Goal: Task Accomplishment & Management: Use online tool/utility

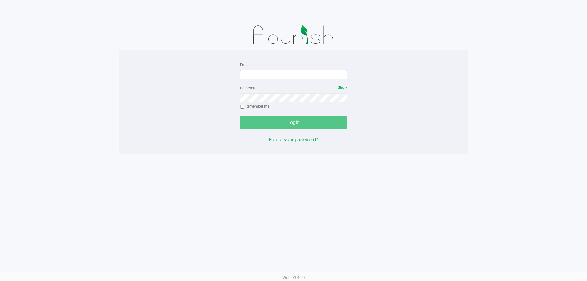
click at [278, 74] on input "Email" at bounding box center [293, 74] width 107 height 9
type input "[EMAIL_ADDRESS][DOMAIN_NAME]"
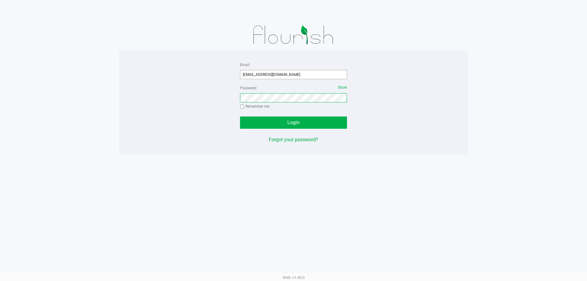
click at [240, 117] on button "Login" at bounding box center [293, 123] width 107 height 12
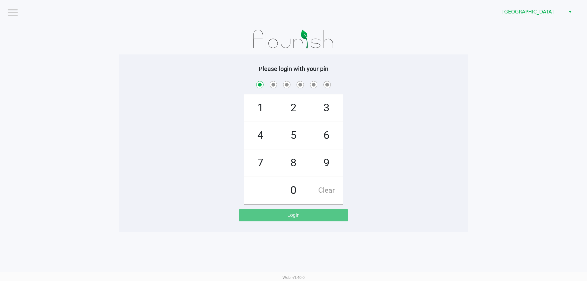
checkbox input "true"
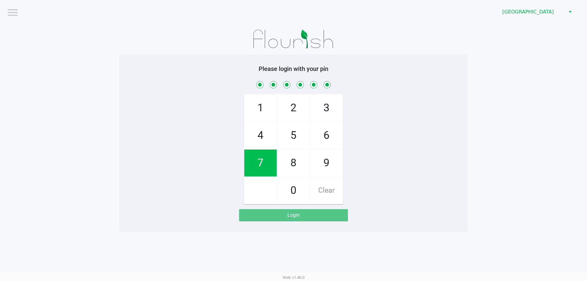
checkbox input "true"
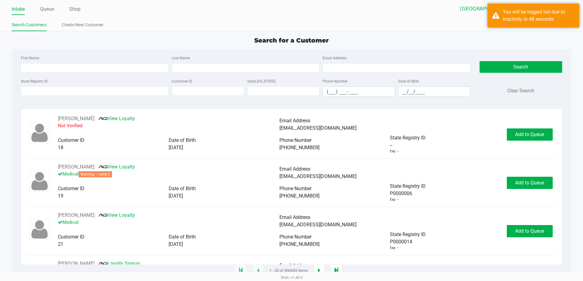
click at [100, 86] on div "State Registry ID" at bounding box center [94, 86] width 151 height 19
click at [100, 90] on input "State Registry ID" at bounding box center [95, 91] width 148 height 9
type input "p1fr7482"
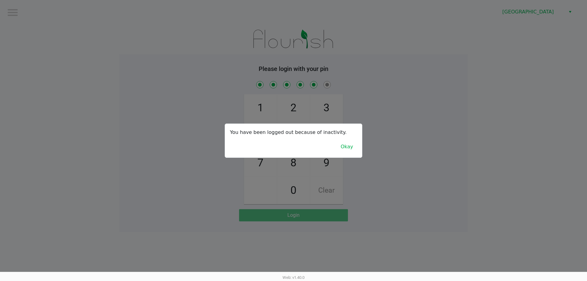
click at [358, 155] on div "You have been logged out because of inactivity. Okay" at bounding box center [293, 141] width 137 height 34
click at [346, 150] on button "Okay" at bounding box center [347, 147] width 20 height 12
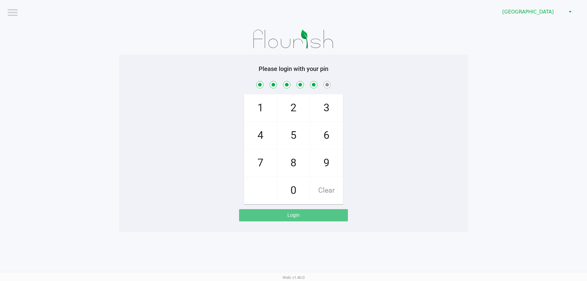
click at [323, 187] on span "Clear" at bounding box center [326, 190] width 32 height 27
checkbox input "false"
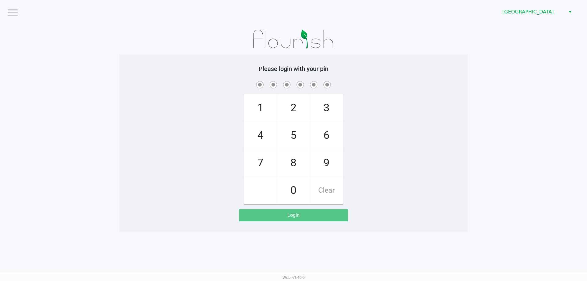
checkbox input "false"
click at [323, 187] on span "Clear" at bounding box center [326, 190] width 32 height 27
drag, startPoint x: 323, startPoint y: 187, endPoint x: 282, endPoint y: 167, distance: 45.4
click at [323, 188] on span "Clear" at bounding box center [326, 190] width 32 height 27
click at [329, 195] on span "Clear" at bounding box center [326, 190] width 32 height 27
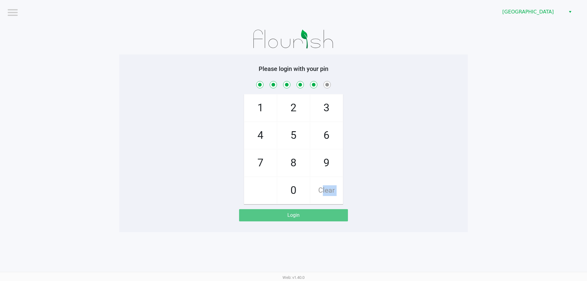
checkbox input "true"
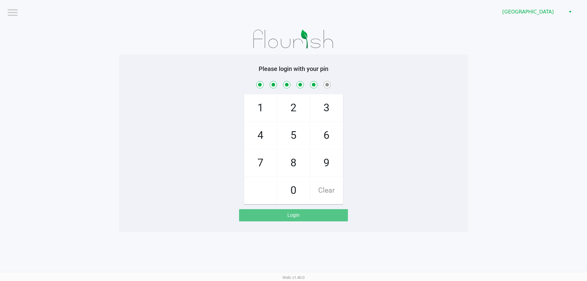
click at [335, 185] on span "Clear" at bounding box center [326, 190] width 32 height 27
checkbox input "false"
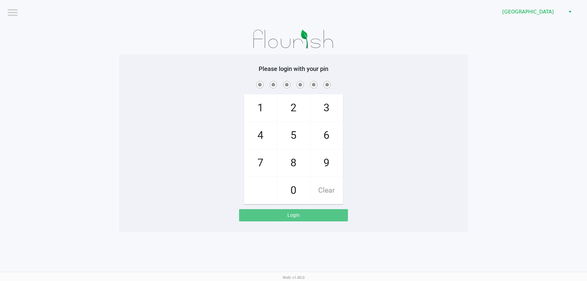
checkbox input "false"
click at [264, 80] on span at bounding box center [264, 80] width 0 height 0
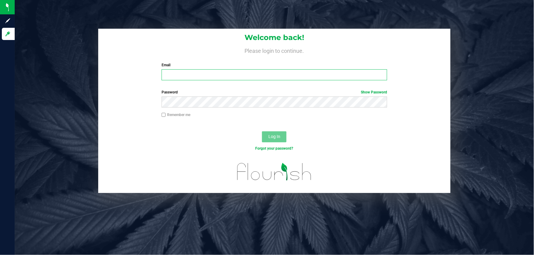
click at [192, 77] on input "Email" at bounding box center [274, 74] width 226 height 11
type input "[EMAIL_ADDRESS][DOMAIN_NAME]"
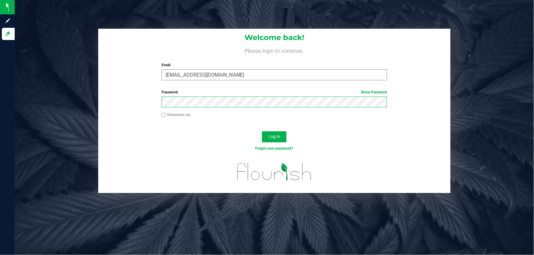
click at [262, 131] on button "Log In" at bounding box center [274, 136] width 24 height 11
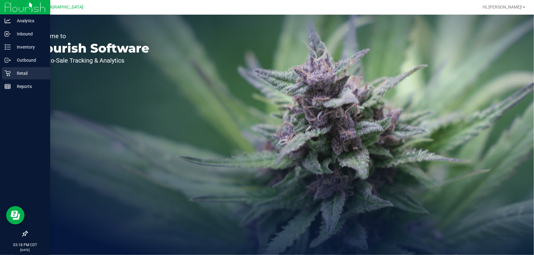
click at [18, 73] on p "Retail" at bounding box center [29, 73] width 37 height 7
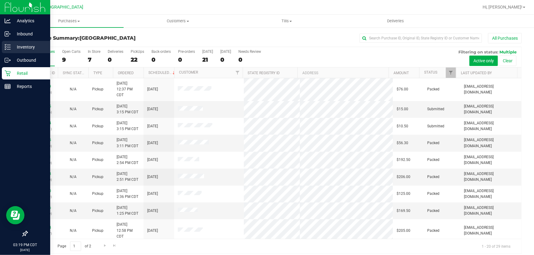
click at [21, 49] on p "Inventory" at bounding box center [29, 46] width 37 height 7
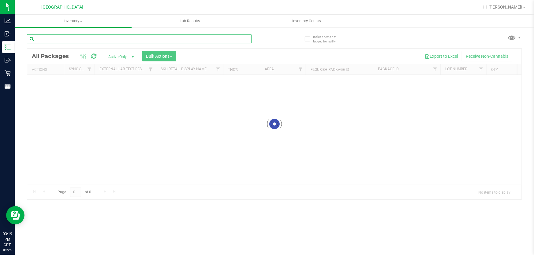
click at [67, 38] on div "Inventory All packages All inventory Waste log Create inventory Lab Results Inv…" at bounding box center [274, 135] width 519 height 241
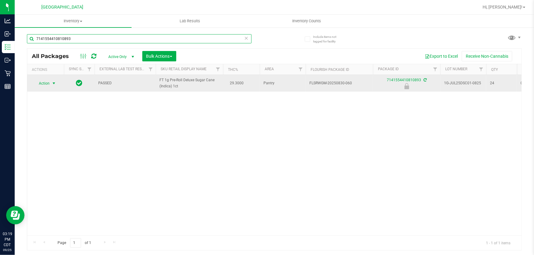
type input "7141554410810893"
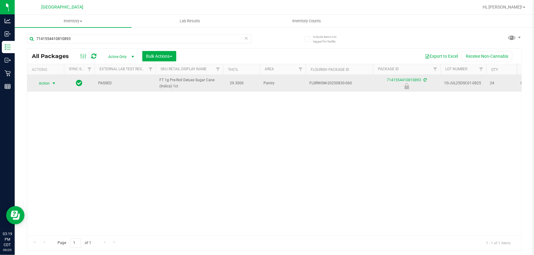
click at [55, 83] on span "select" at bounding box center [53, 83] width 5 height 5
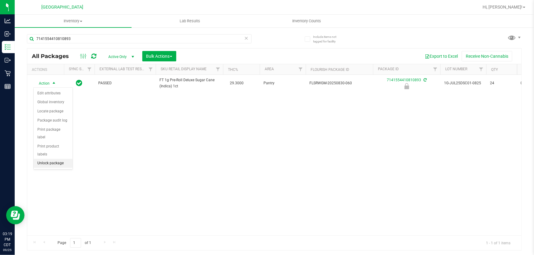
click at [53, 159] on li "Unlock package" at bounding box center [53, 163] width 39 height 9
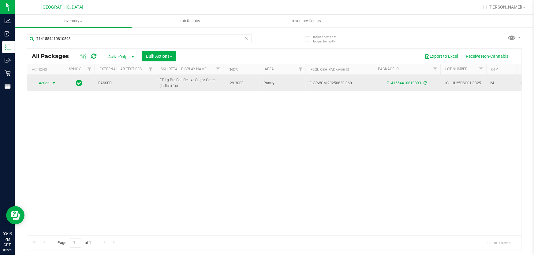
click at [46, 85] on span "Action" at bounding box center [41, 83] width 17 height 9
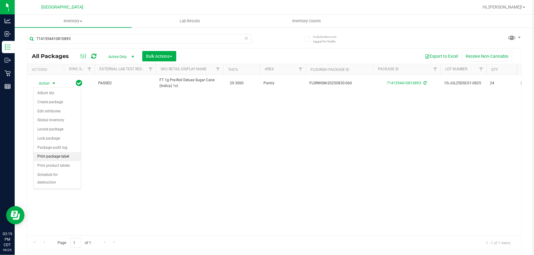
click at [65, 157] on li "Print package label" at bounding box center [57, 156] width 47 height 9
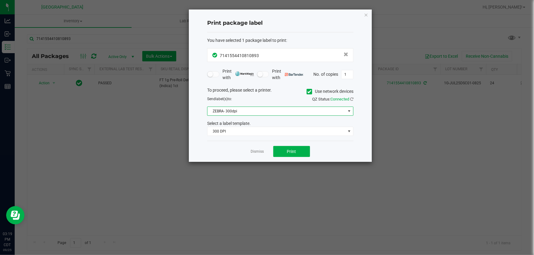
click at [271, 113] on span "ZEBRA- 300dpi" at bounding box center [276, 111] width 138 height 9
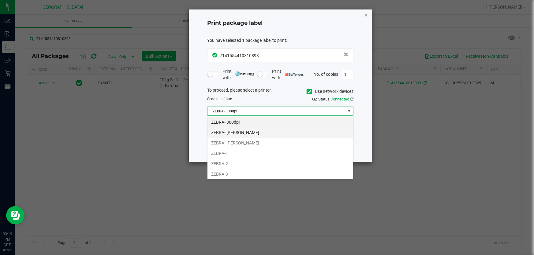
scroll to position [9, 146]
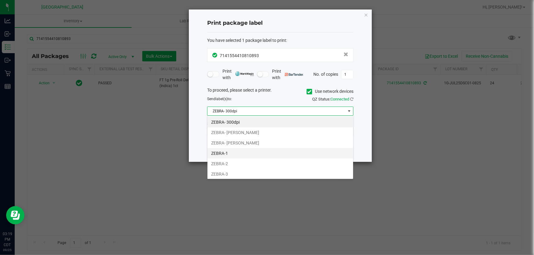
click at [235, 152] on li "ZEBRA-1" at bounding box center [280, 153] width 146 height 10
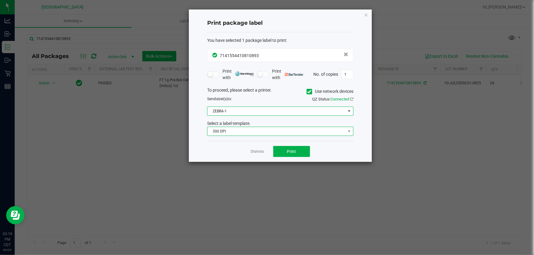
click at [239, 130] on span "300 DPI" at bounding box center [276, 131] width 138 height 9
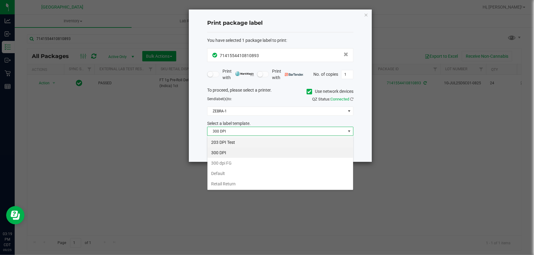
click at [238, 142] on li "203 DPI Test" at bounding box center [280, 142] width 146 height 10
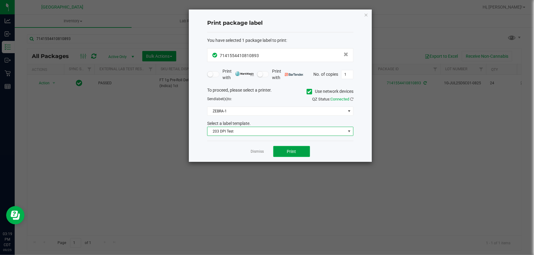
click at [284, 150] on button "Print" at bounding box center [291, 151] width 37 height 11
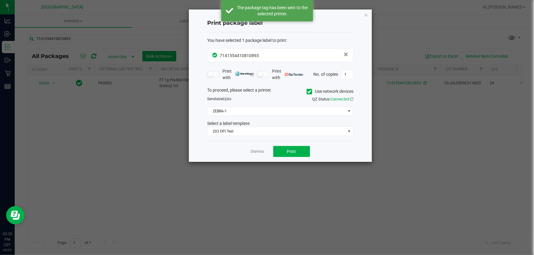
click at [260, 154] on app-cancel-button "Dismiss" at bounding box center [257, 152] width 13 height 6
drag, startPoint x: 259, startPoint y: 154, endPoint x: 256, endPoint y: 153, distance: 3.7
click at [258, 154] on link "Dismiss" at bounding box center [257, 151] width 13 height 5
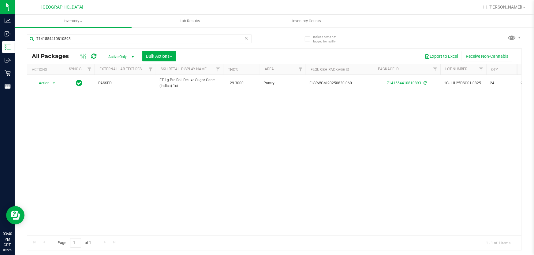
click at [246, 38] on icon at bounding box center [246, 37] width 4 height 7
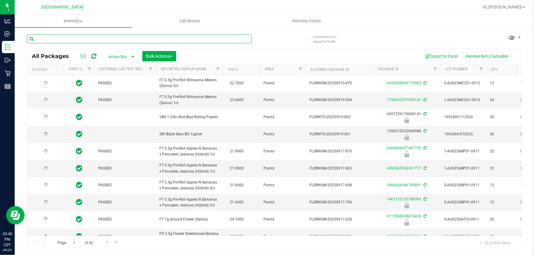
click at [234, 38] on input "text" at bounding box center [139, 38] width 224 height 9
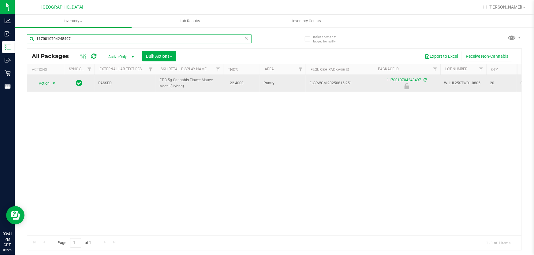
type input "1170010704248497"
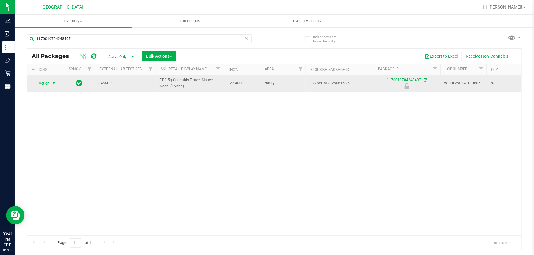
click at [51, 83] on span "select" at bounding box center [54, 83] width 8 height 9
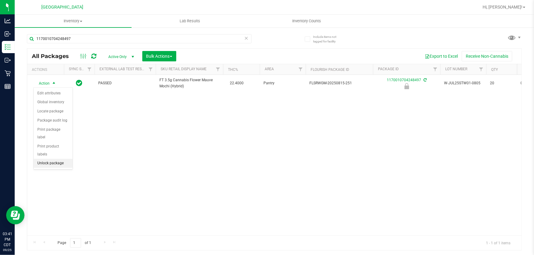
click at [60, 159] on li "Unlock package" at bounding box center [53, 163] width 39 height 9
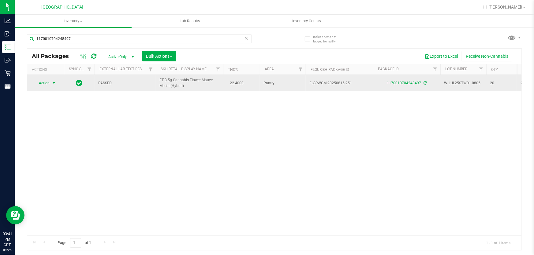
click at [54, 84] on span "select" at bounding box center [53, 83] width 5 height 5
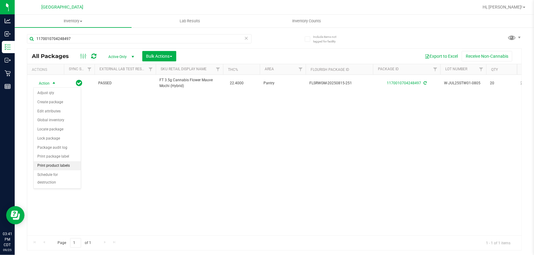
click at [66, 165] on li "Print product labels" at bounding box center [57, 165] width 47 height 9
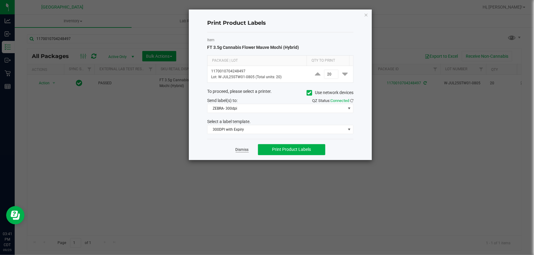
click at [246, 149] on link "Dismiss" at bounding box center [241, 149] width 13 height 5
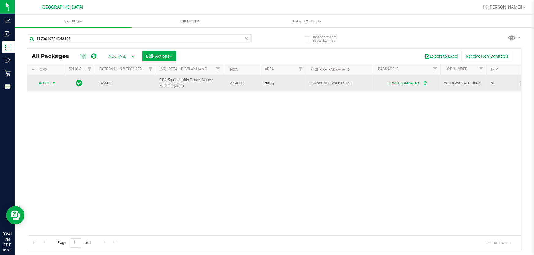
click at [47, 82] on span "Action" at bounding box center [41, 83] width 17 height 9
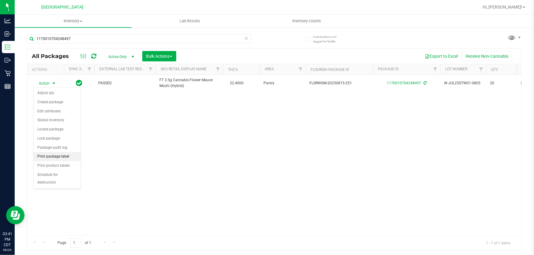
click at [69, 158] on li "Print package label" at bounding box center [57, 156] width 47 height 9
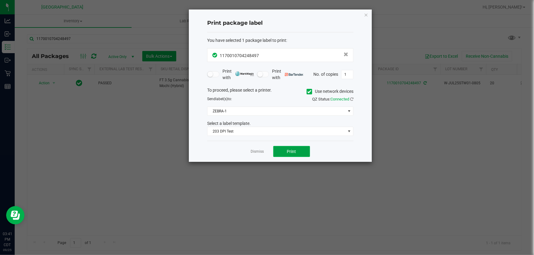
click at [282, 149] on button "Print" at bounding box center [291, 151] width 37 height 11
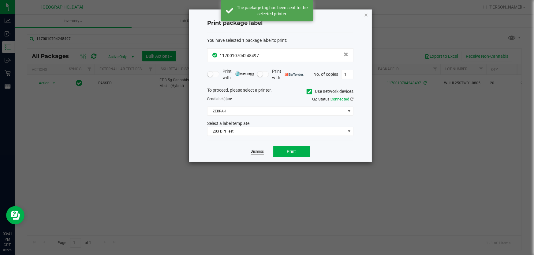
click at [256, 153] on link "Dismiss" at bounding box center [257, 151] width 13 height 5
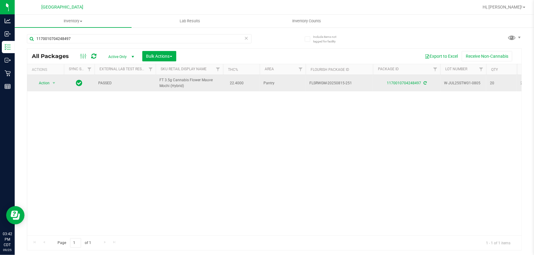
drag, startPoint x: 197, startPoint y: 87, endPoint x: 154, endPoint y: 83, distance: 42.9
copy tr "FT 3.5g Cannabis Flower Mauve Mochi (Hybrid)"
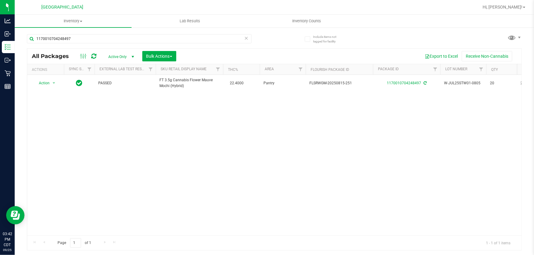
click at [246, 38] on icon at bounding box center [246, 37] width 4 height 7
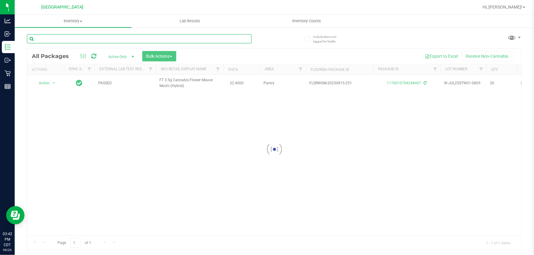
click at [240, 38] on input "text" at bounding box center [139, 38] width 224 height 9
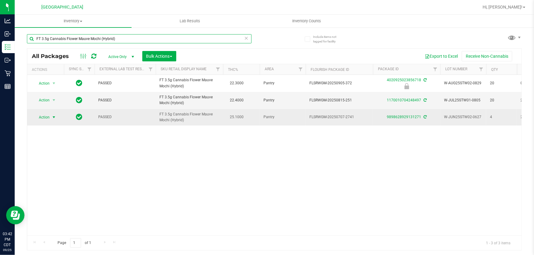
type input "FT 3.5g Cannabis Flower Mauve Mochi (Hybrid)"
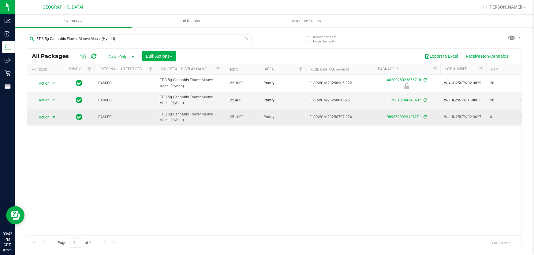
click at [46, 116] on span "Action" at bounding box center [41, 117] width 17 height 9
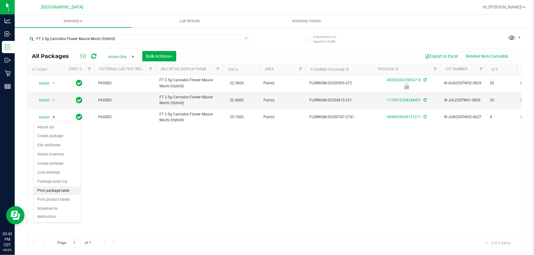
click at [63, 193] on li "Print package label" at bounding box center [57, 191] width 47 height 9
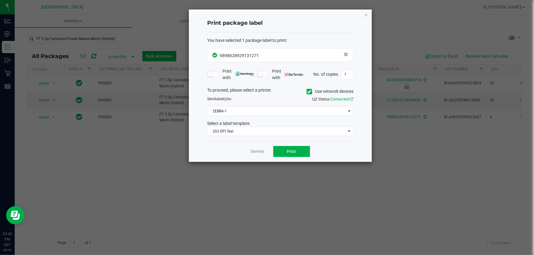
click at [298, 158] on div "Dismiss Print" at bounding box center [280, 151] width 146 height 21
click at [298, 150] on button "Print" at bounding box center [291, 151] width 37 height 11
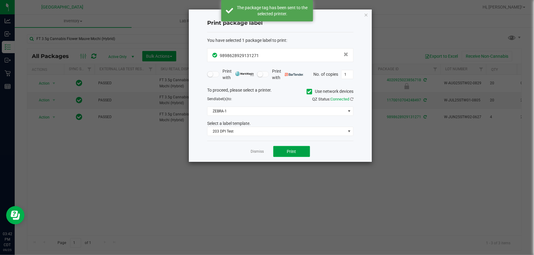
click at [298, 150] on button "Print" at bounding box center [291, 151] width 37 height 11
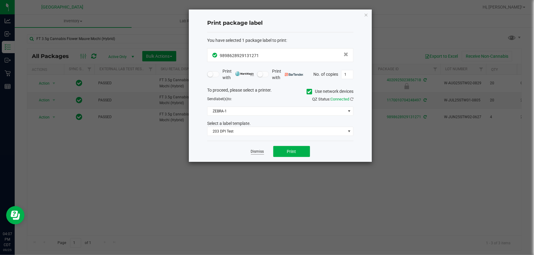
click at [259, 150] on link "Dismiss" at bounding box center [257, 151] width 13 height 5
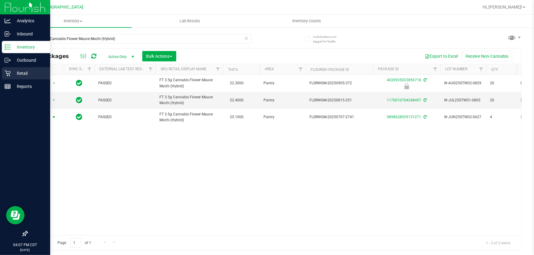
click at [24, 70] on p "Retail" at bounding box center [29, 73] width 37 height 7
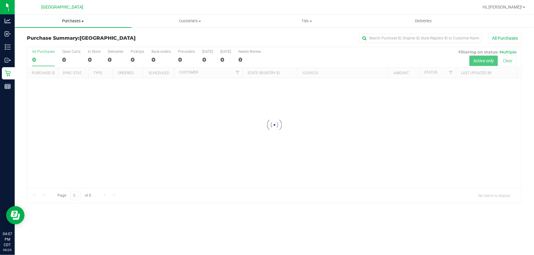
click at [65, 20] on span "Purchases" at bounding box center [73, 21] width 117 height 6
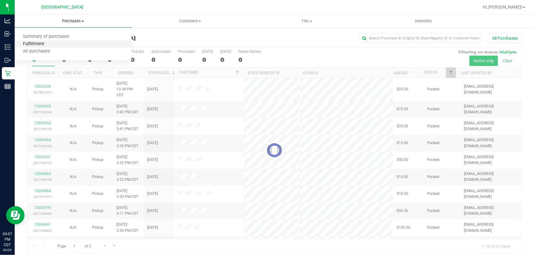
click at [48, 46] on span "Fulfillment" at bounding box center [34, 44] width 38 height 5
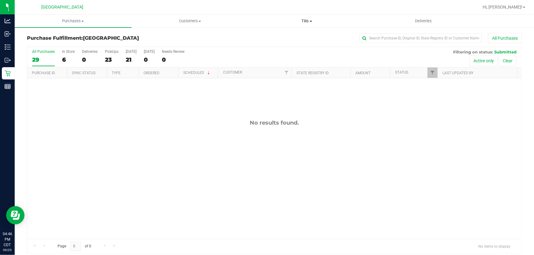
click at [302, 21] on span "Tills" at bounding box center [307, 21] width 116 height 6
click at [259, 36] on span "Manage tills" at bounding box center [268, 36] width 41 height 5
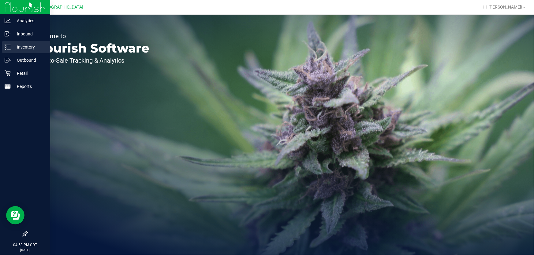
click at [26, 50] on p "Inventory" at bounding box center [29, 46] width 37 height 7
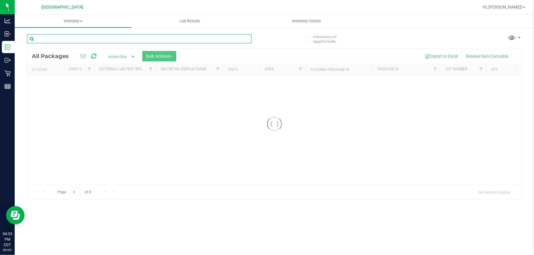
click at [138, 39] on input "text" at bounding box center [139, 38] width 224 height 9
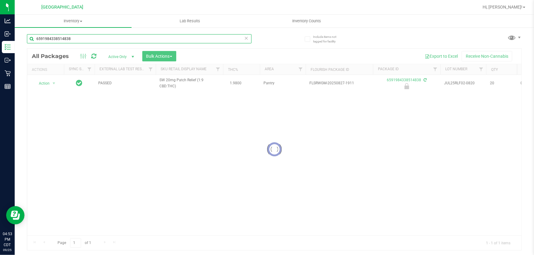
type input "6591984338514838"
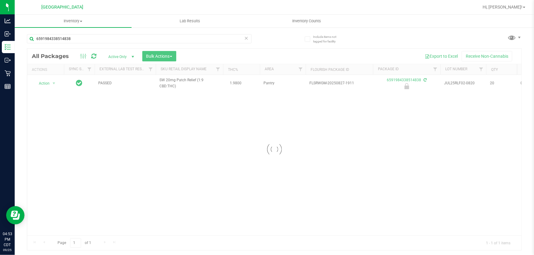
click at [47, 83] on div at bounding box center [274, 150] width 494 height 202
click at [47, 83] on span "Action" at bounding box center [41, 83] width 17 height 9
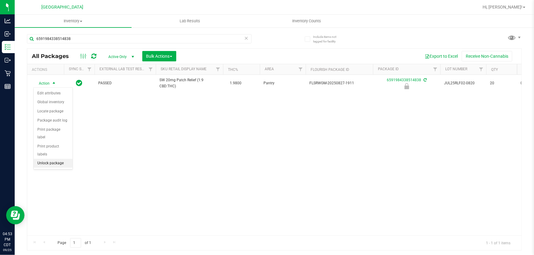
click at [50, 159] on li "Unlock package" at bounding box center [53, 163] width 39 height 9
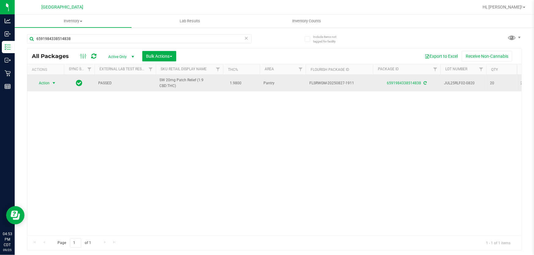
click at [44, 86] on span "Action" at bounding box center [41, 83] width 17 height 9
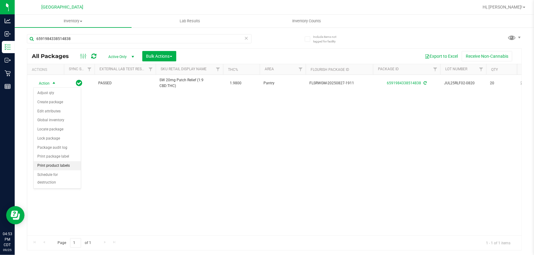
click at [57, 166] on li "Print product labels" at bounding box center [57, 165] width 47 height 9
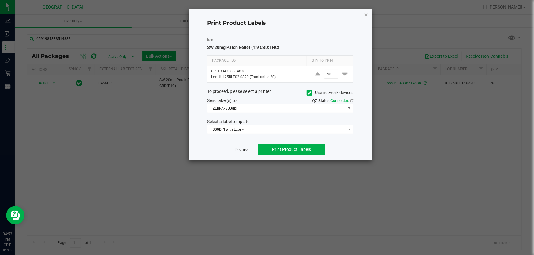
click at [241, 151] on link "Dismiss" at bounding box center [241, 149] width 13 height 5
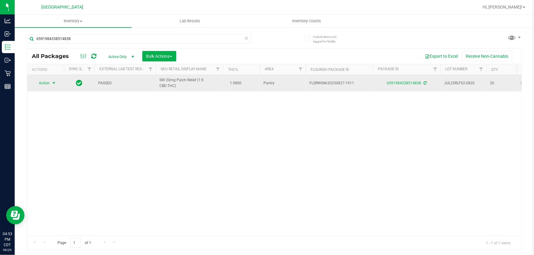
click at [46, 87] on span "Action" at bounding box center [41, 83] width 17 height 9
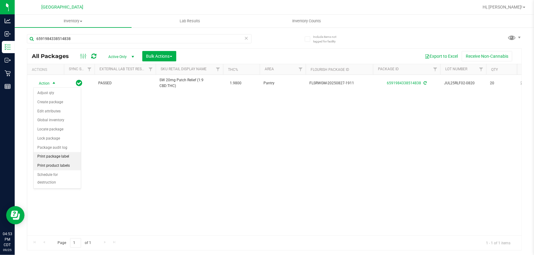
click at [60, 161] on ul "Adjust qty Create package Edit attributes Global inventory Locate package Lock …" at bounding box center [57, 138] width 47 height 99
click at [59, 158] on li "Print package label" at bounding box center [57, 156] width 47 height 9
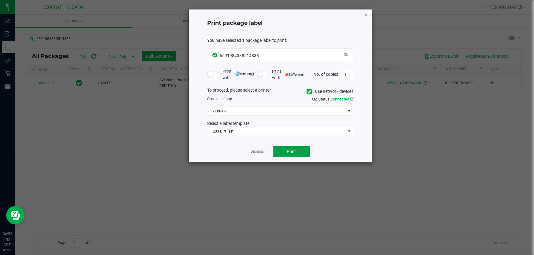
click at [294, 146] on button "Print" at bounding box center [291, 151] width 37 height 11
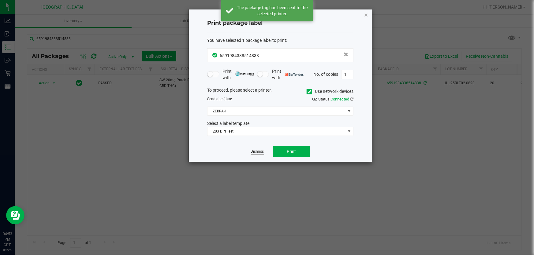
click at [252, 153] on link "Dismiss" at bounding box center [257, 151] width 13 height 5
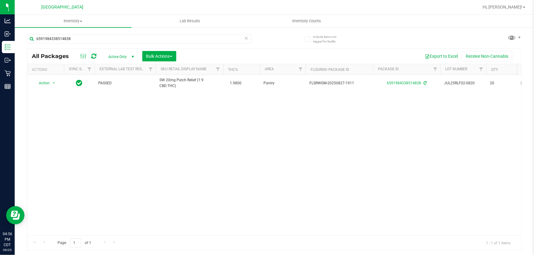
click at [247, 35] on icon at bounding box center [246, 37] width 4 height 7
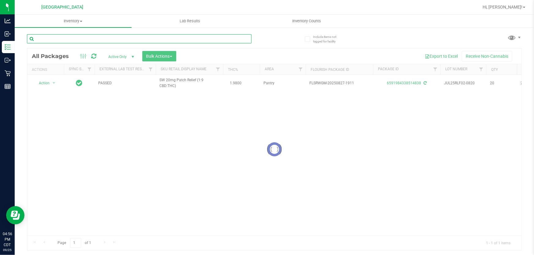
click at [242, 36] on input "text" at bounding box center [139, 38] width 224 height 9
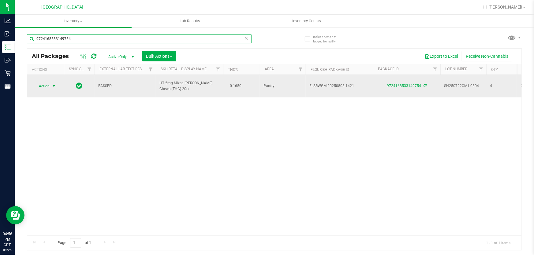
type input "9724168533149754"
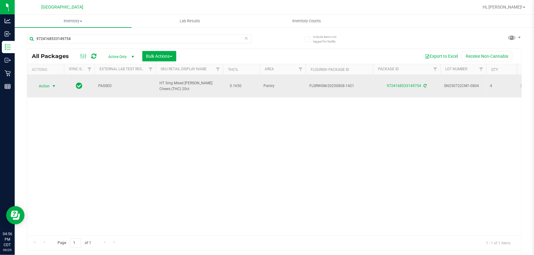
click at [48, 82] on span "Action" at bounding box center [41, 86] width 17 height 9
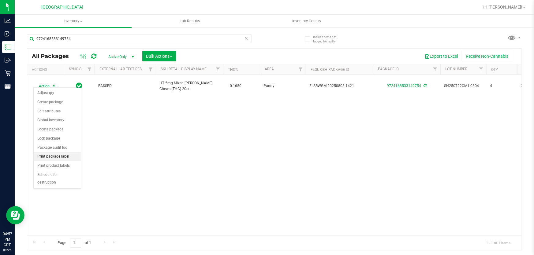
click at [60, 157] on li "Print package label" at bounding box center [57, 156] width 47 height 9
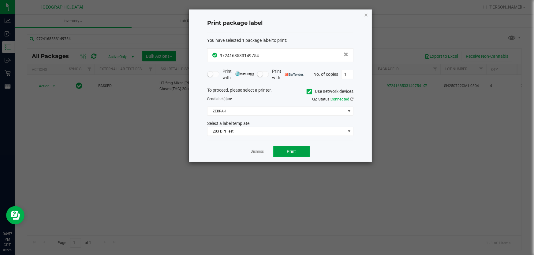
click at [298, 153] on button "Print" at bounding box center [291, 151] width 37 height 11
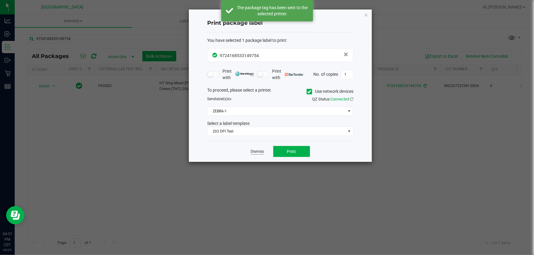
click at [260, 153] on link "Dismiss" at bounding box center [257, 151] width 13 height 5
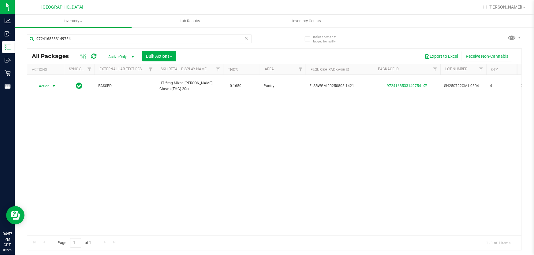
click at [246, 39] on icon at bounding box center [246, 37] width 4 height 7
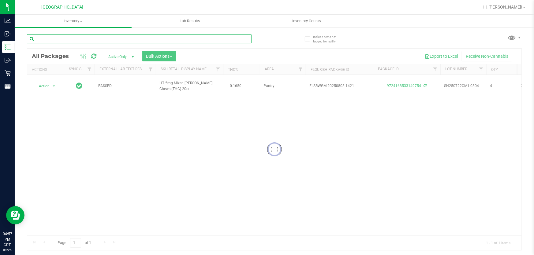
click at [238, 37] on input "text" at bounding box center [139, 38] width 224 height 9
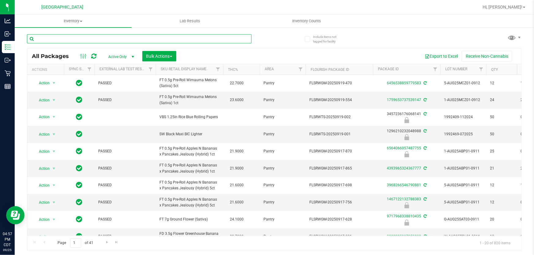
click at [238, 37] on input "text" at bounding box center [139, 38] width 224 height 9
click at [236, 38] on input "text" at bounding box center [139, 38] width 224 height 9
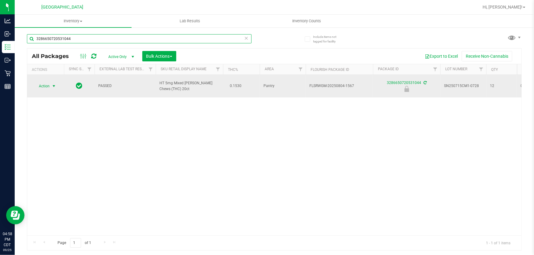
type input "3286650720531044"
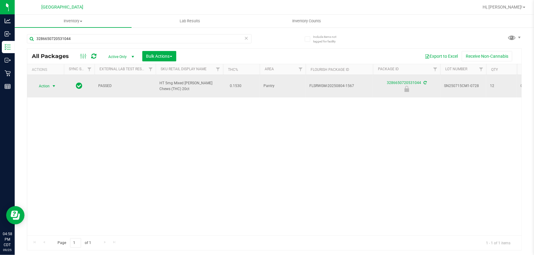
click at [47, 84] on span "Action" at bounding box center [41, 86] width 17 height 9
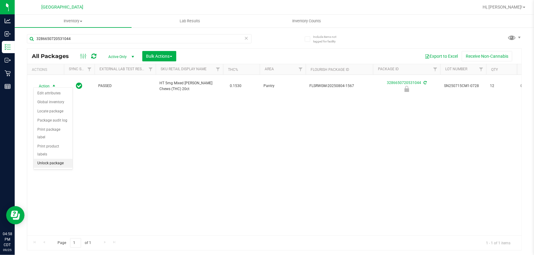
click at [54, 159] on li "Unlock package" at bounding box center [53, 163] width 39 height 9
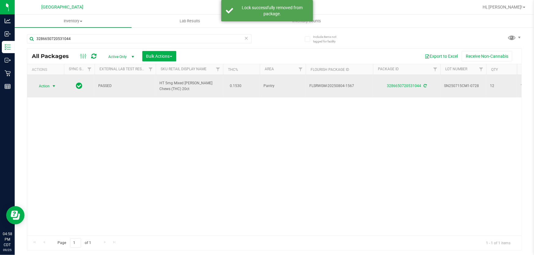
click at [47, 84] on span "Action" at bounding box center [41, 86] width 17 height 9
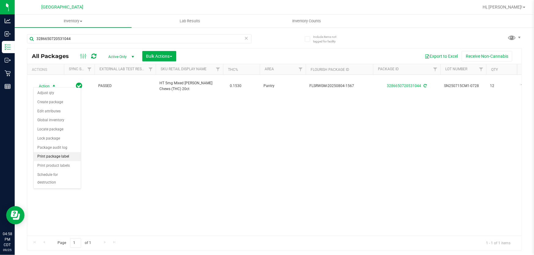
click at [68, 159] on li "Print package label" at bounding box center [57, 156] width 47 height 9
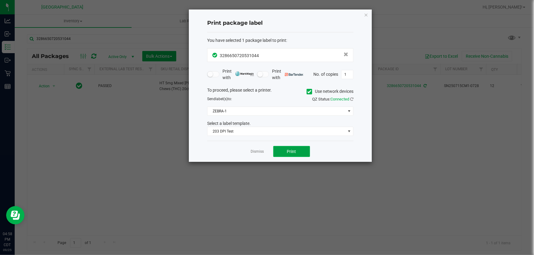
click at [280, 146] on button "Print" at bounding box center [291, 151] width 37 height 11
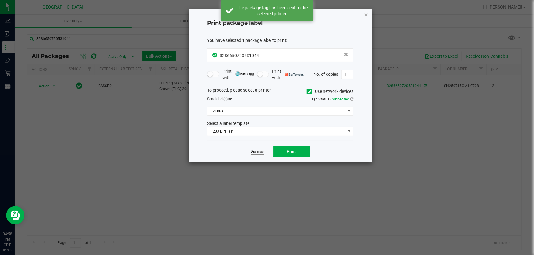
click at [257, 151] on link "Dismiss" at bounding box center [257, 151] width 13 height 5
